Goal: Task Accomplishment & Management: Complete application form

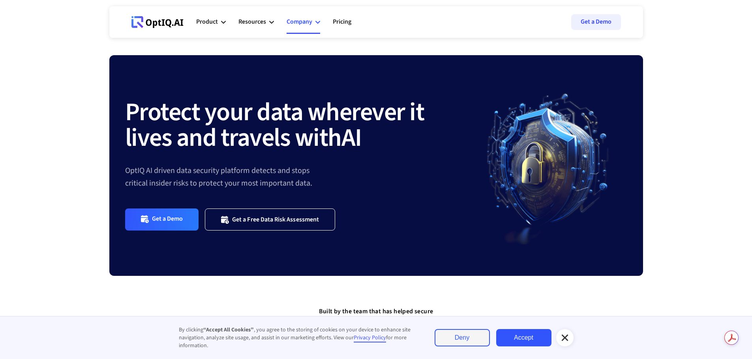
click at [309, 22] on div "Company" at bounding box center [299, 22] width 26 height 11
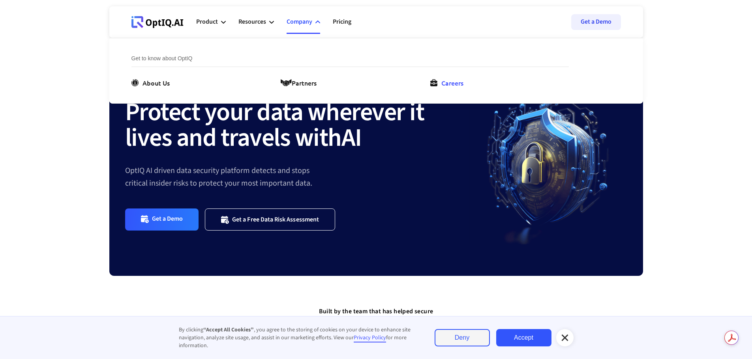
click at [442, 81] on div "Careers" at bounding box center [452, 82] width 22 height 9
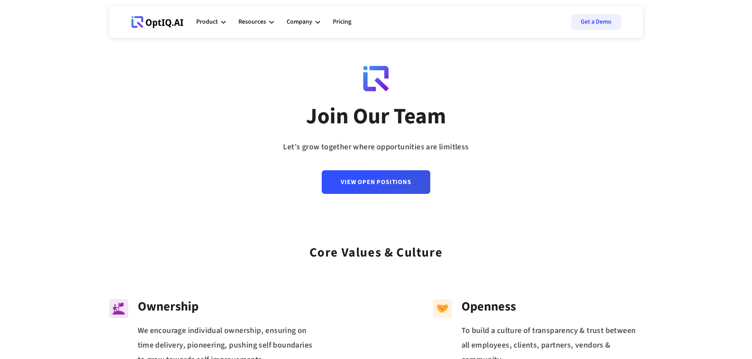
click at [398, 166] on div "View Open Positions" at bounding box center [376, 174] width 108 height 39
click at [395, 177] on link "View Open Positions" at bounding box center [376, 179] width 108 height 24
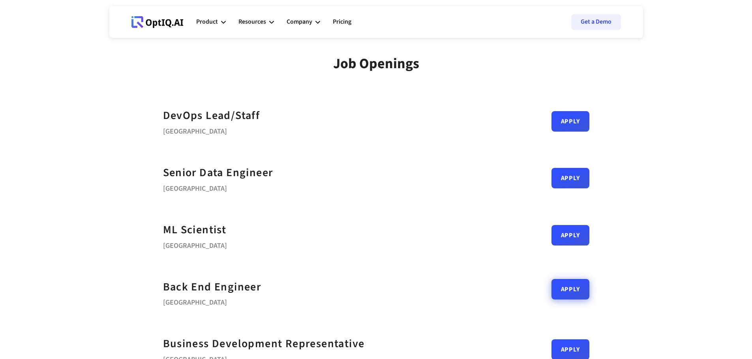
click at [551, 290] on link "Apply" at bounding box center [570, 289] width 38 height 21
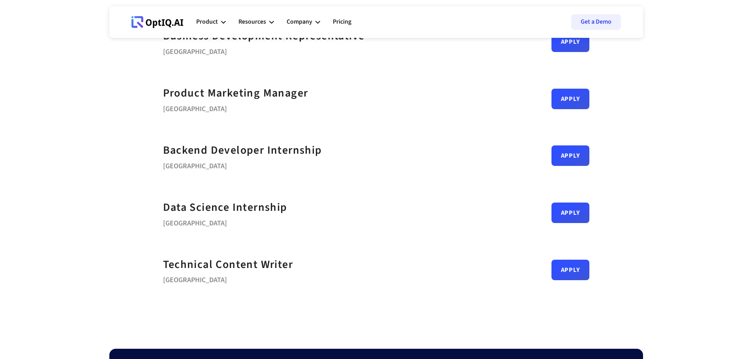
scroll to position [237, 0]
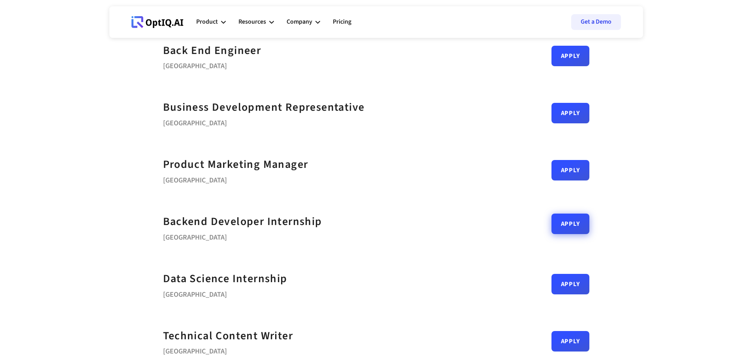
click at [551, 226] on link "Apply" at bounding box center [570, 224] width 38 height 21
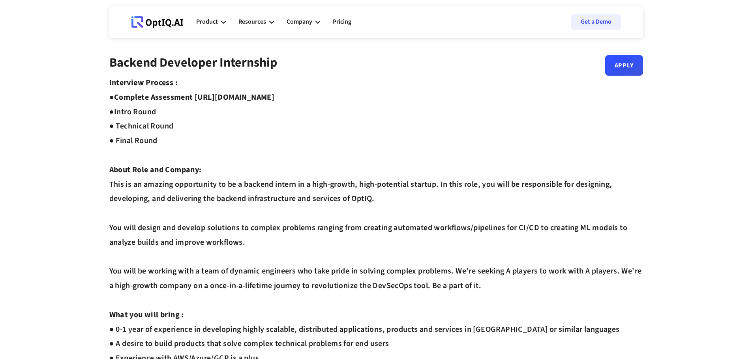
drag, startPoint x: 197, startPoint y: 97, endPoint x: 335, endPoint y: 100, distance: 138.1
click at [275, 100] on strong "Complete Assessment [URL][DOMAIN_NAME] ●" at bounding box center [191, 105] width 165 height 26
click at [520, 95] on div "Interview Process : ● Complete Assessment [URL][DOMAIN_NAME] ● Intro Round ● Te…" at bounding box center [376, 344] width 534 height 537
